Goal: Information Seeking & Learning: Learn about a topic

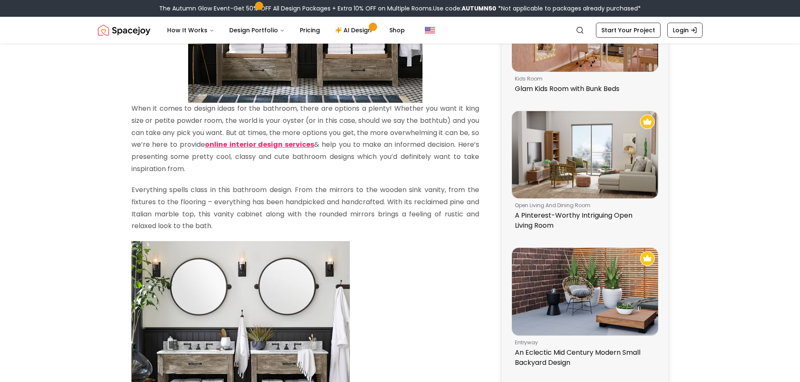
scroll to position [294, 0]
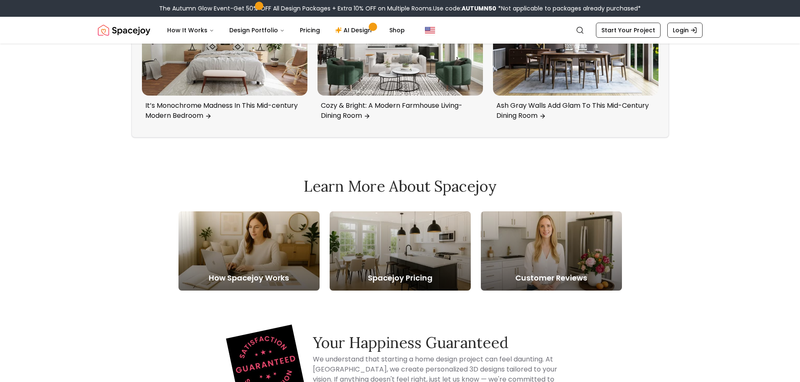
scroll to position [1838, 0]
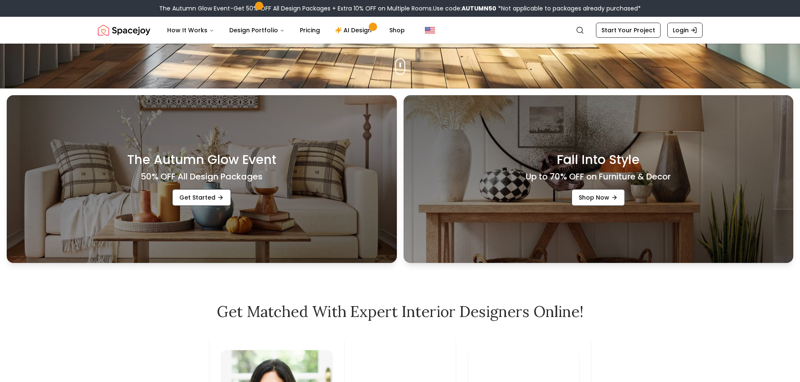
scroll to position [126, 0]
